Goal: Task Accomplishment & Management: Manage account settings

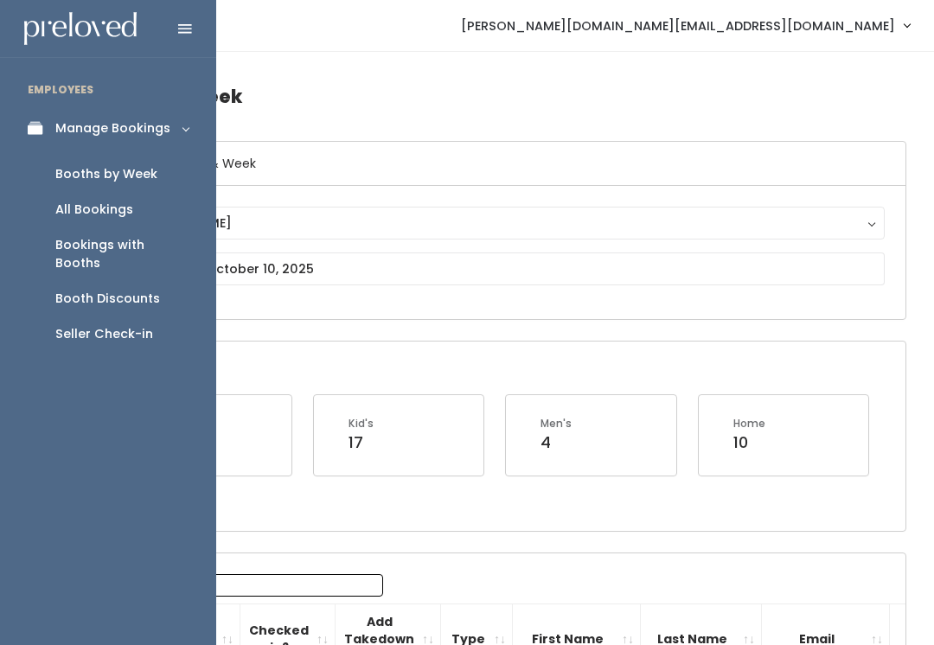
click at [30, 121] on icon at bounding box center [40, 128] width 24 height 15
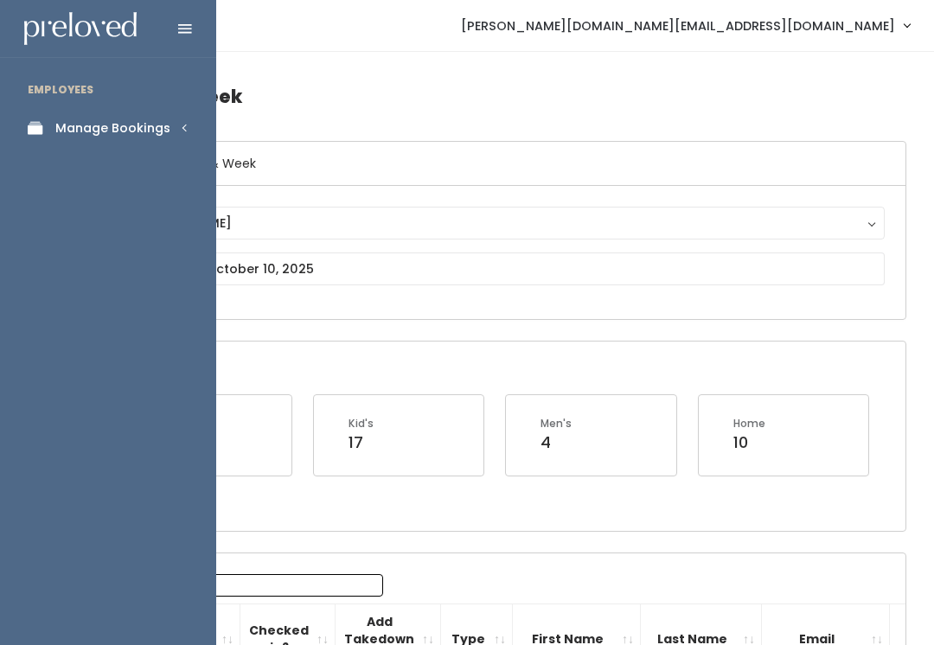
click at [98, 105] on li "EMPLOYEES" at bounding box center [108, 90] width 216 height 36
click at [151, 115] on link "Manage Bookings" at bounding box center [108, 128] width 216 height 39
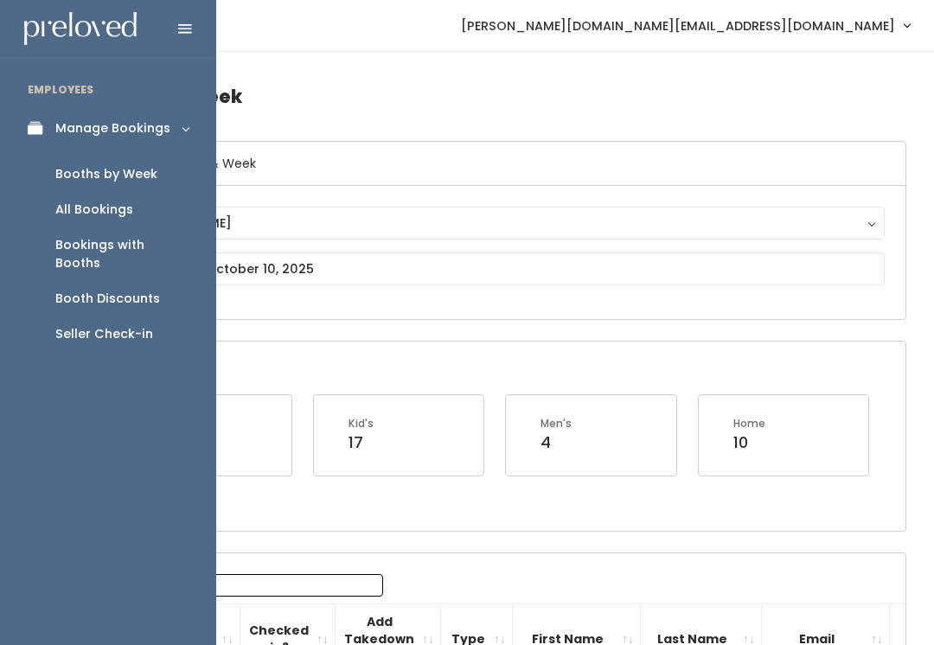
click at [149, 125] on div "Manage Bookings" at bounding box center [112, 128] width 115 height 18
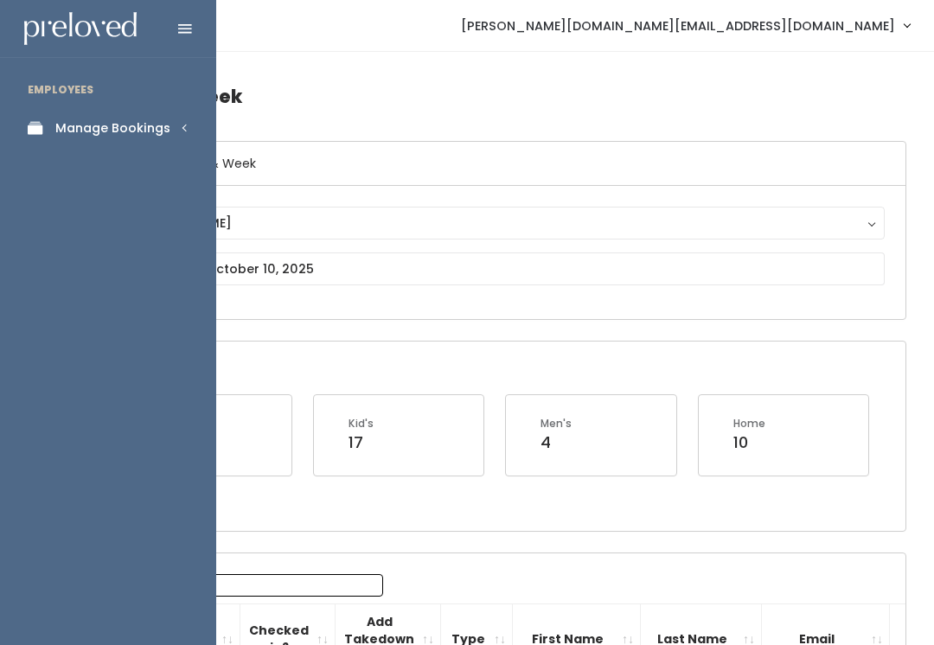
click at [141, 128] on div "Manage Bookings" at bounding box center [112, 128] width 115 height 18
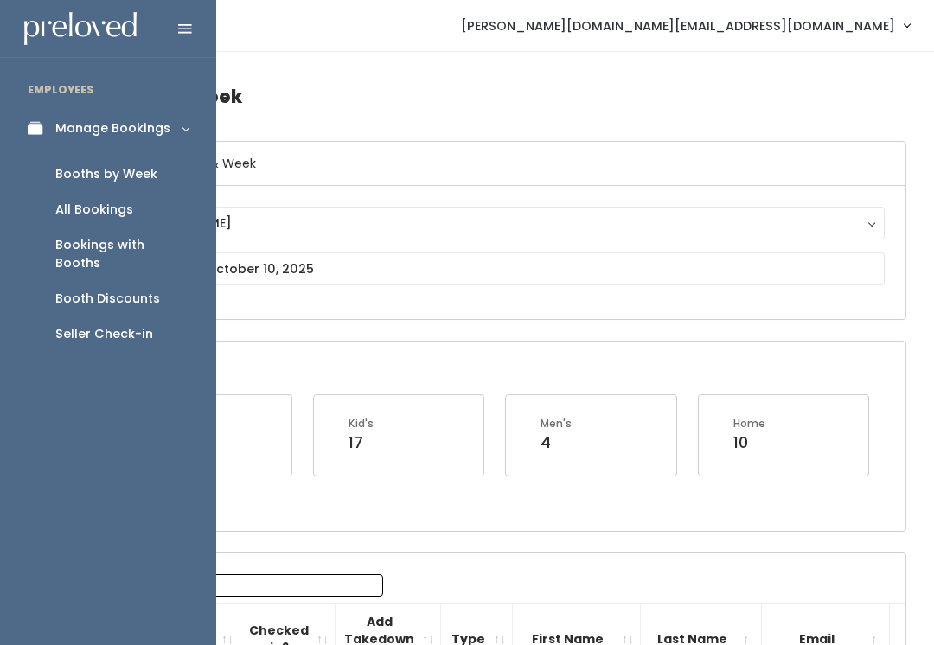
click at [126, 290] on div "Booth Discounts" at bounding box center [107, 299] width 105 height 18
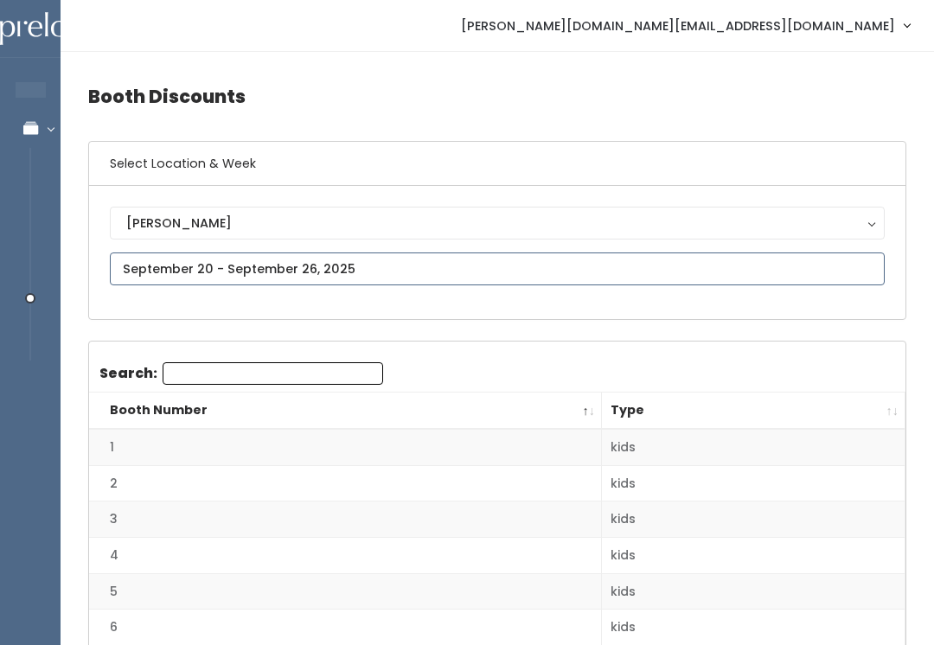
click at [391, 260] on input "text" at bounding box center [497, 269] width 775 height 33
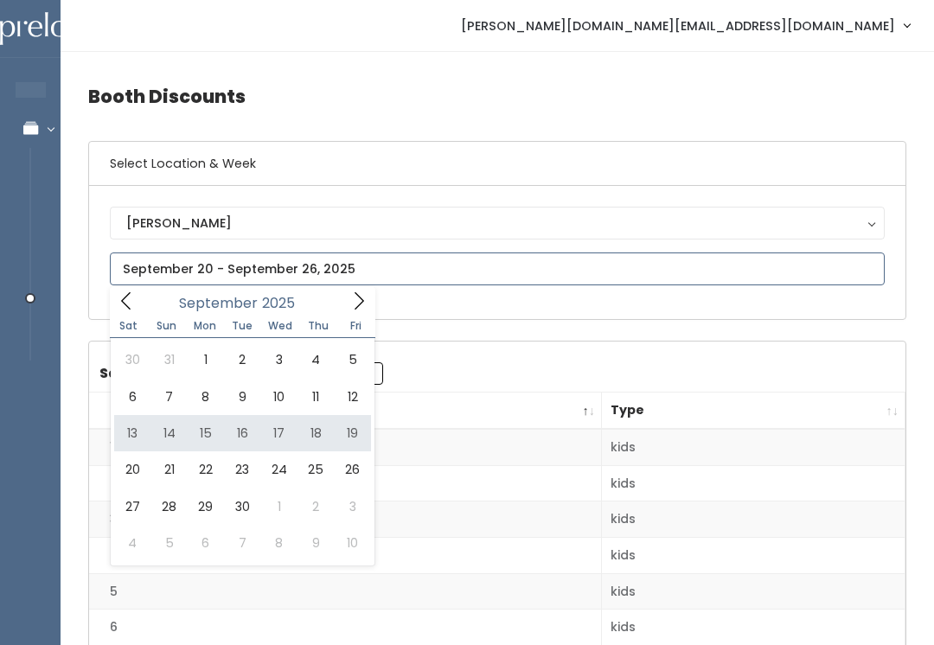
type input "[DATE] to [DATE]"
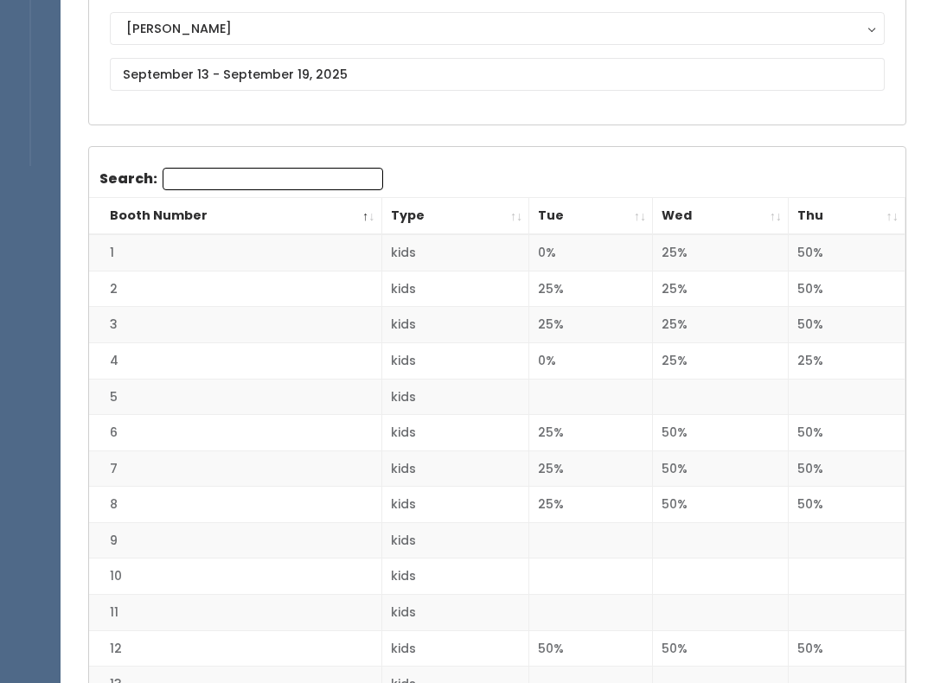
scroll to position [195, 0]
click at [886, 220] on th "Thu" at bounding box center [847, 216] width 117 height 37
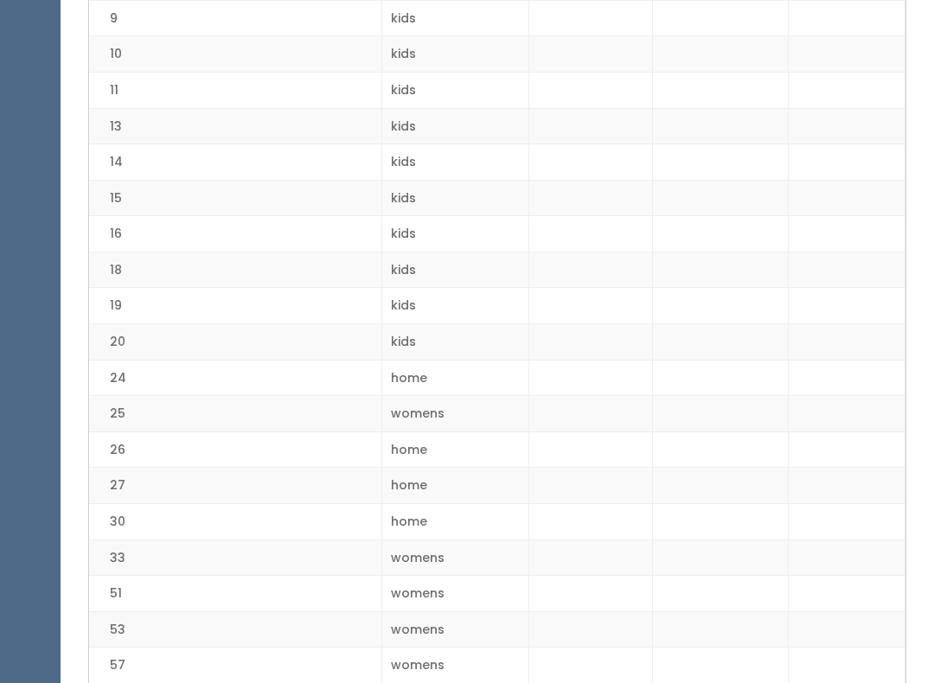
scroll to position [0, 0]
